Goal: Find specific page/section: Find specific page/section

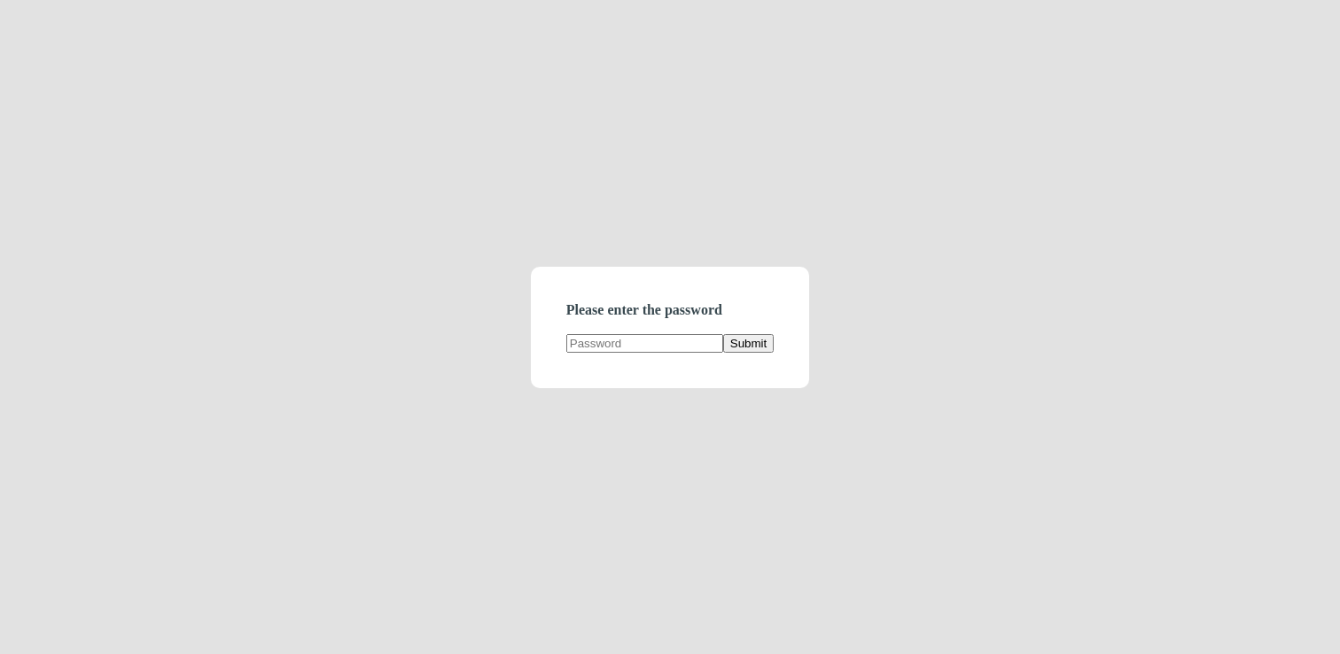
click at [589, 348] on input "text" at bounding box center [644, 343] width 157 height 19
type input "demodirectory"
click at [729, 349] on button "Submit" at bounding box center [748, 343] width 51 height 19
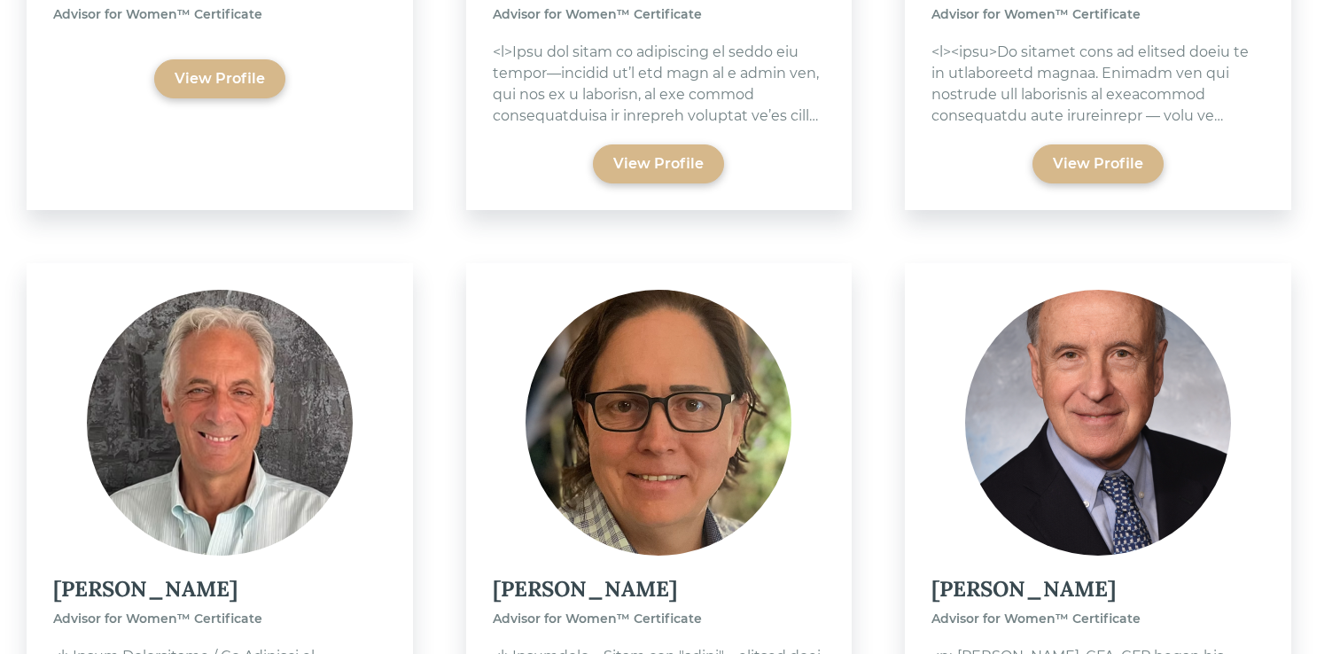
scroll to position [824, 0]
